Goal: Find specific page/section: Find specific page/section

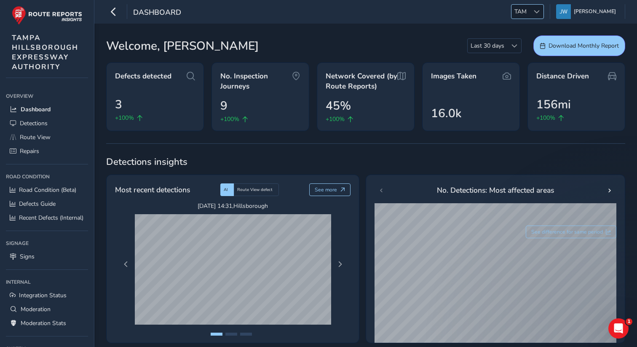
click at [542, 15] on div at bounding box center [537, 12] width 14 height 14
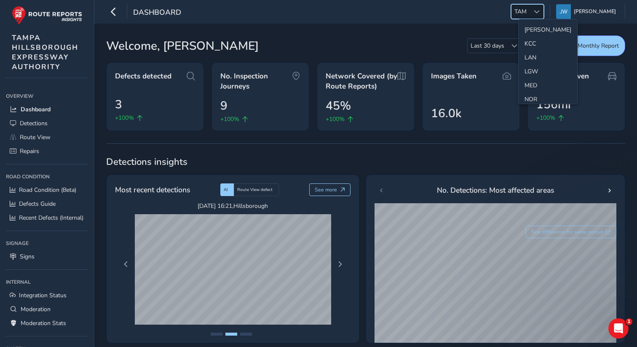
scroll to position [196, 0]
click at [530, 63] on li "LAN" at bounding box center [548, 69] width 59 height 14
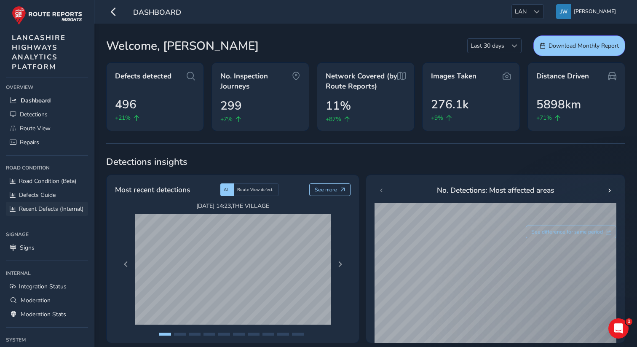
scroll to position [13, 0]
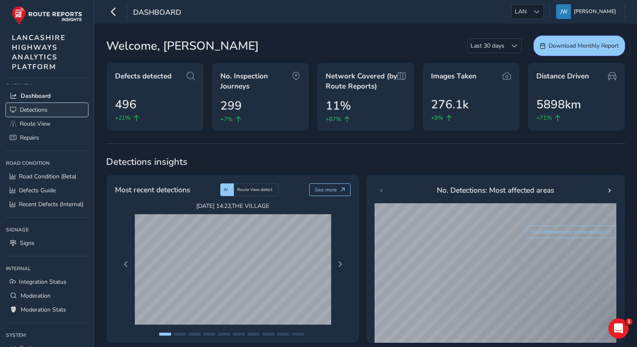
click at [35, 106] on span "Detections" at bounding box center [34, 110] width 28 height 8
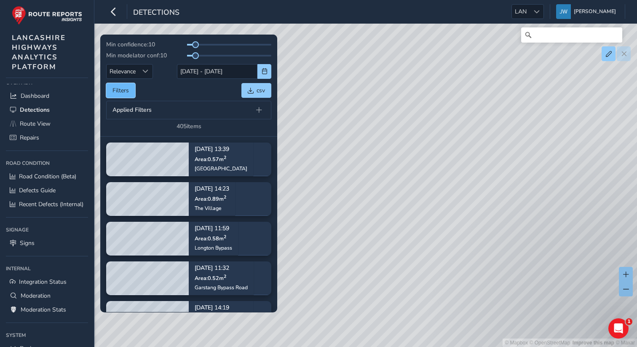
click at [113, 90] on button "Filters" at bounding box center [120, 90] width 29 height 15
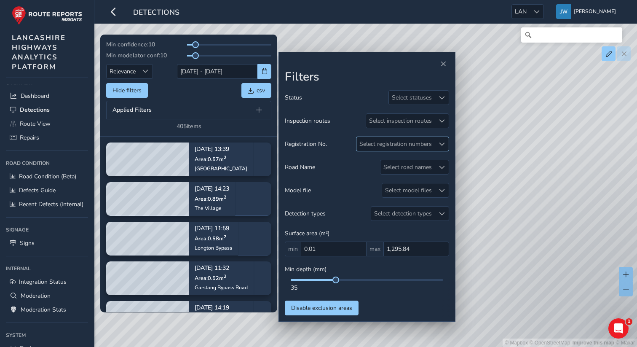
click at [426, 145] on div "Select registration numbers" at bounding box center [395, 144] width 78 height 14
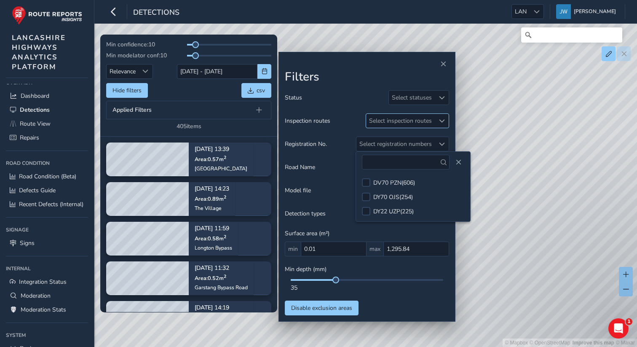
click at [421, 123] on div "Select inspection routes" at bounding box center [400, 121] width 69 height 14
